Goal: Find specific page/section: Find specific page/section

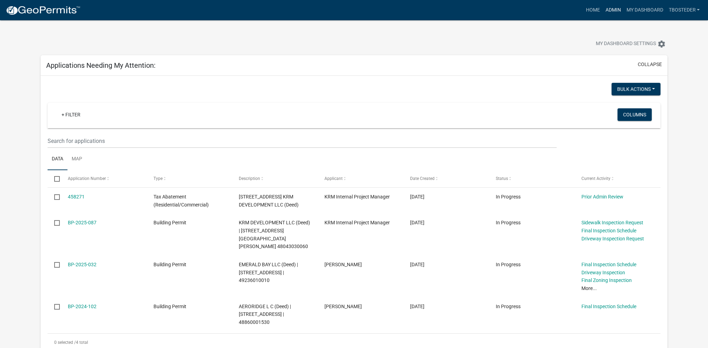
click at [604, 15] on link "Admin" at bounding box center [612, 9] width 21 height 13
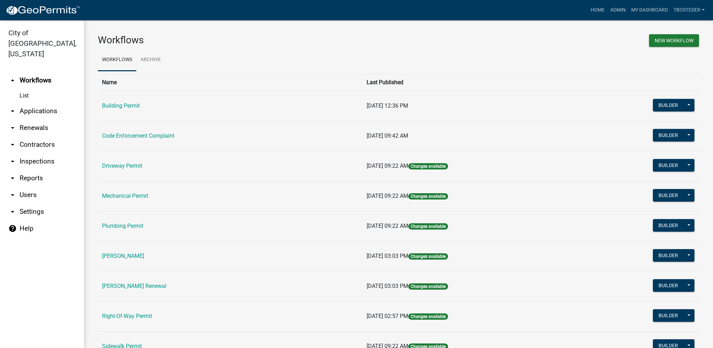
click at [101, 106] on td "Building Permit" at bounding box center [230, 106] width 264 height 30
click at [106, 108] on link "Building Permit" at bounding box center [121, 105] width 38 height 7
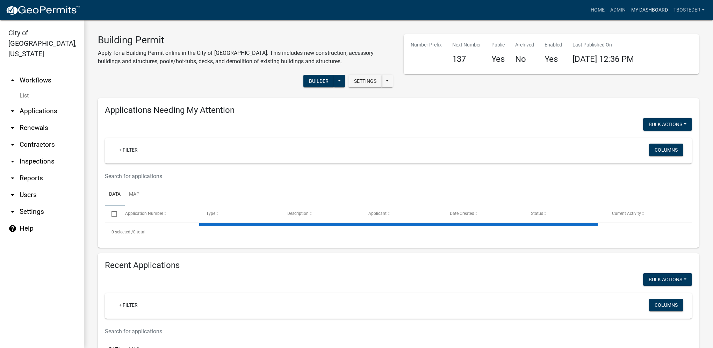
select select "1: 25"
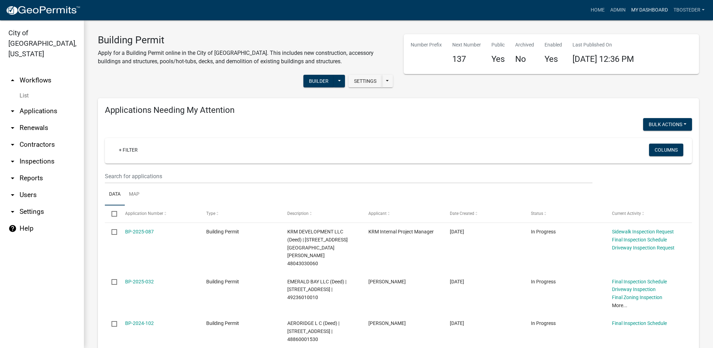
click at [628, 14] on link "My Dashboard" at bounding box center [649, 9] width 42 height 13
